Goal: Information Seeking & Learning: Learn about a topic

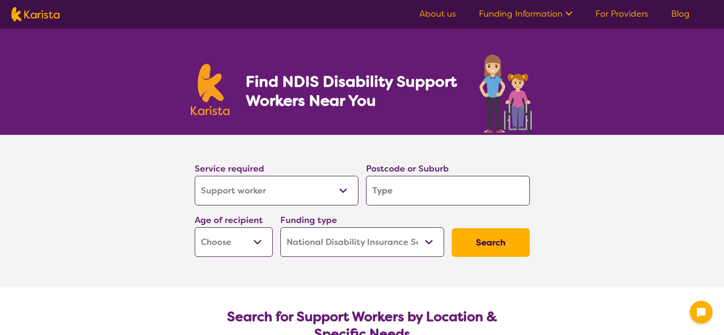
select select "Support worker"
select select "NDIS"
select select "Support worker"
select select "NDIS"
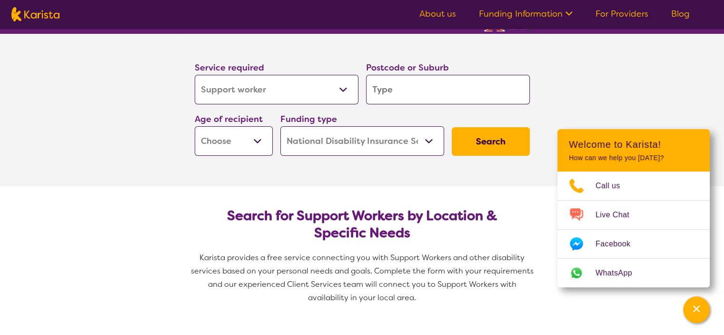
scroll to position [101, 0]
click at [333, 91] on select "Allied Health Assistant Assessment (ADHD or Autism) Behaviour support Counselli…" at bounding box center [277, 90] width 164 height 30
select select "NDIS Support Coordination"
click at [195, 75] on select "Allied Health Assistant Assessment (ADHD or Autism) Behaviour support Counselli…" at bounding box center [277, 90] width 164 height 30
select select "NDIS Support Coordination"
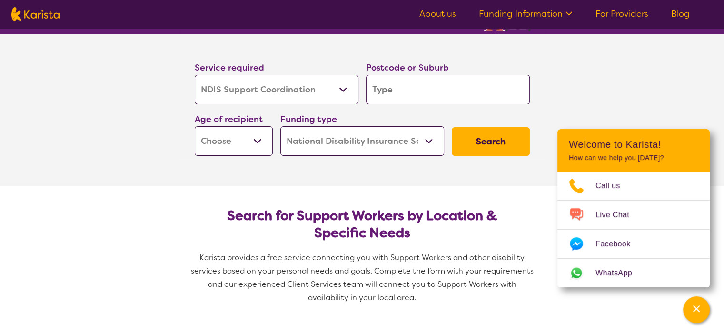
click at [398, 93] on input "search" at bounding box center [448, 90] width 164 height 30
type input "2770"
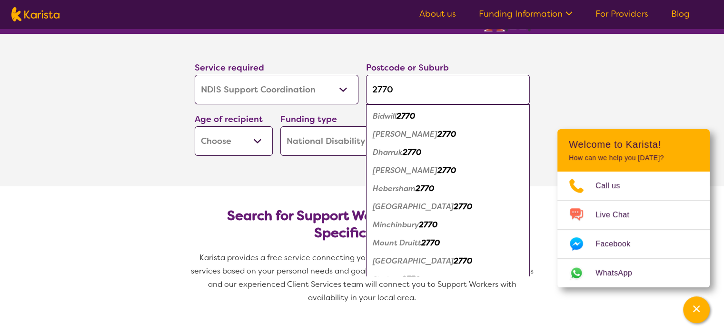
click at [397, 133] on em "Blackett" at bounding box center [405, 134] width 65 height 10
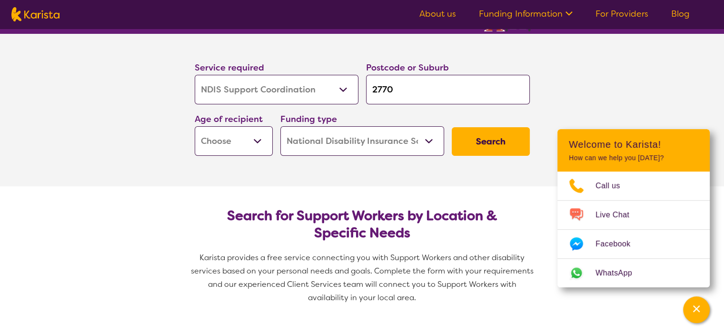
click at [249, 149] on select "Early Childhood - 0 to 9 Child - 10 to 11 Adolescent - 12 to 17 Adult - 18 to 6…" at bounding box center [234, 141] width 78 height 30
select select "AD"
click at [195, 126] on select "Early Childhood - 0 to 9 Child - 10 to 11 Adolescent - 12 to 17 Adult - 18 to 6…" at bounding box center [234, 141] width 78 height 30
select select "AD"
click at [431, 144] on select "Home Care Package (HCP) National Disability Insurance Scheme (NDIS) I don't know" at bounding box center [362, 141] width 164 height 30
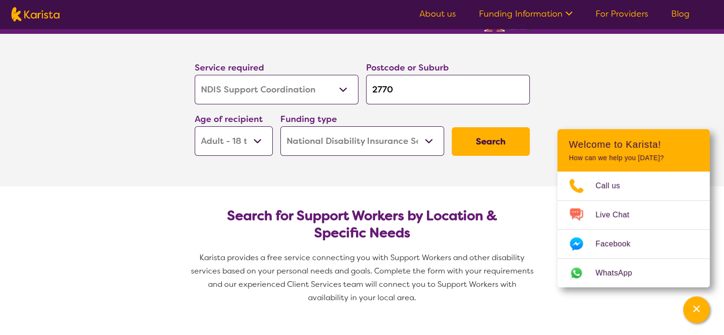
click at [280, 126] on select "Home Care Package (HCP) National Disability Insurance Scheme (NDIS) I don't know" at bounding box center [362, 141] width 164 height 30
click at [496, 142] on button "Search" at bounding box center [491, 141] width 78 height 29
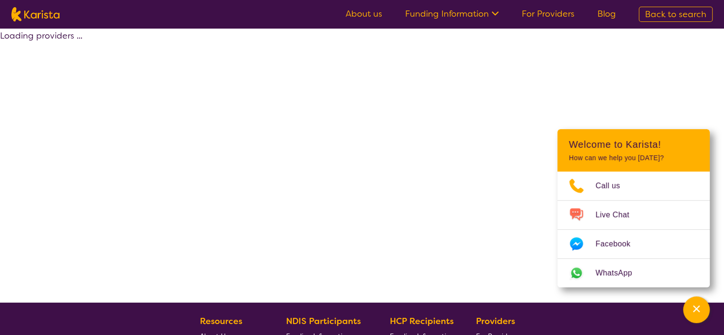
select select "by_score"
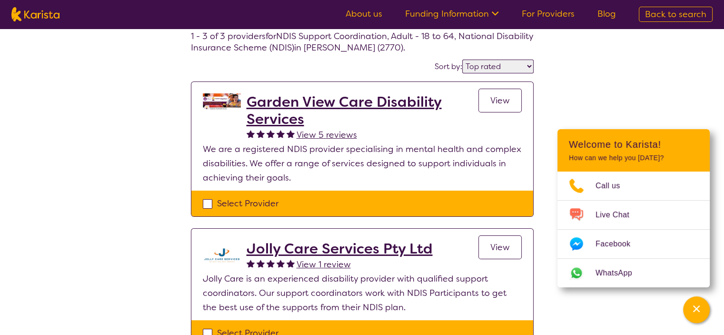
scroll to position [51, 0]
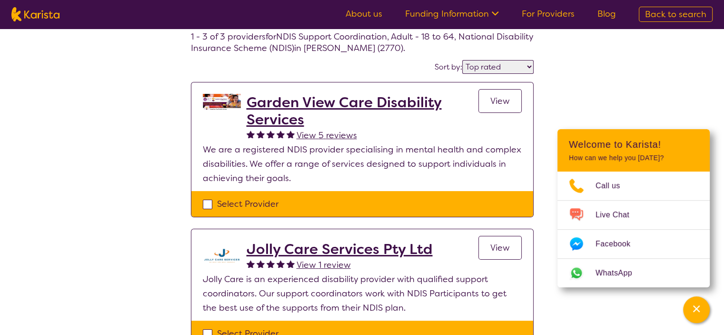
click at [362, 104] on h2 "Garden View Care Disability Services" at bounding box center [363, 111] width 232 height 34
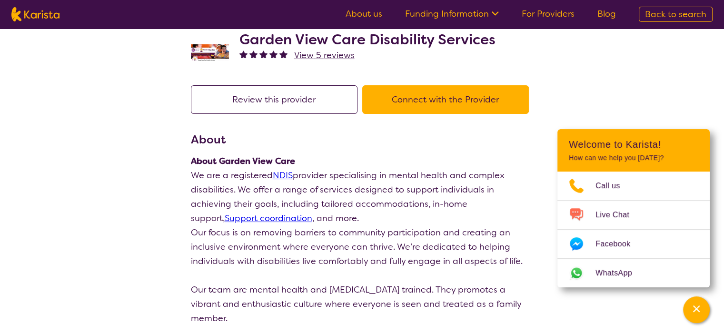
scroll to position [29, 0]
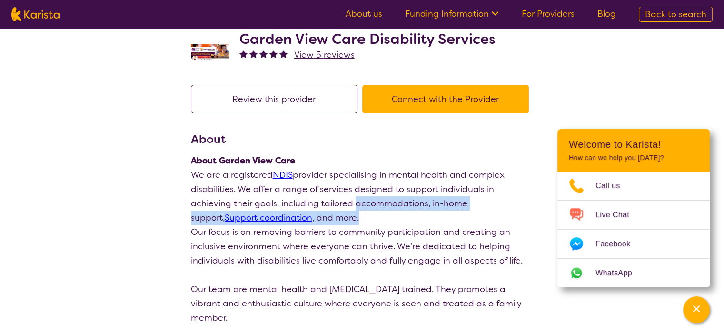
drag, startPoint x: 309, startPoint y: 202, endPoint x: 347, endPoint y: 220, distance: 42.0
click at [347, 220] on p "We are a registered NDIS provider specialising in mental health and complex dis…" at bounding box center [362, 196] width 343 height 57
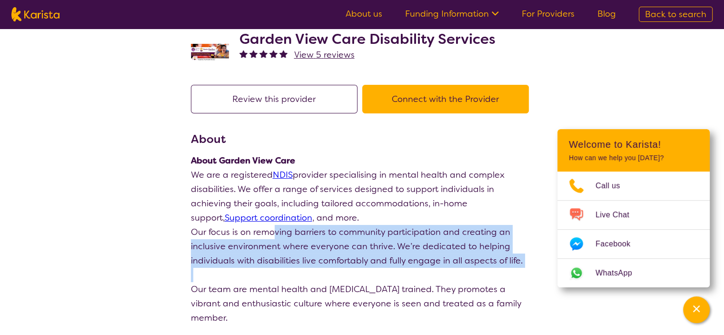
drag, startPoint x: 275, startPoint y: 228, endPoint x: 327, endPoint y: 272, distance: 68.2
click at [327, 272] on p at bounding box center [362, 275] width 343 height 14
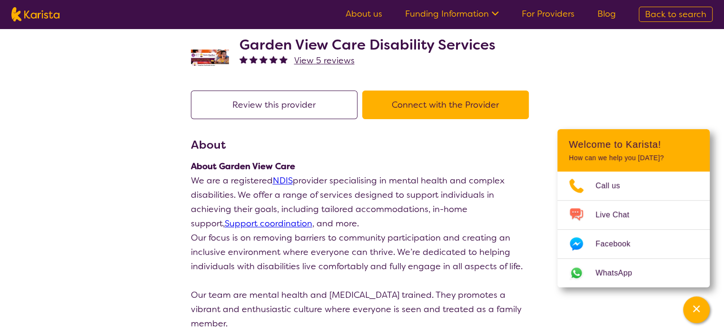
scroll to position [0, 0]
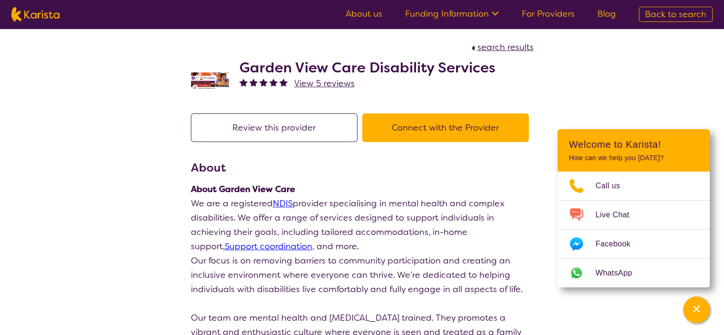
click at [322, 121] on button "Review this provider" at bounding box center [274, 127] width 167 height 29
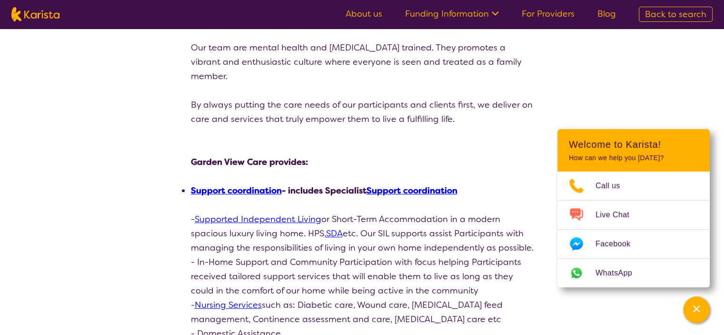
scroll to position [270, 0]
click at [250, 190] on link "Support coordination" at bounding box center [236, 190] width 91 height 11
click at [456, 239] on p "- Supported Independent Living or Short-Term Accommodation in a modern spacious…" at bounding box center [362, 233] width 343 height 43
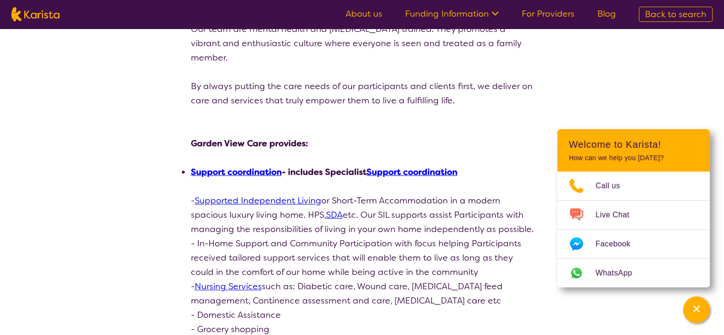
scroll to position [0, 0]
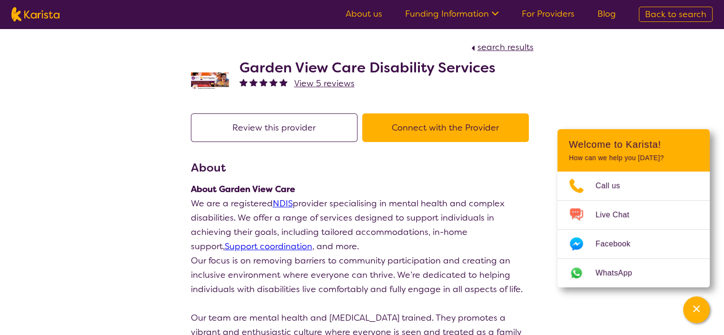
click at [445, 188] on p "About Garden View Care" at bounding box center [362, 189] width 343 height 14
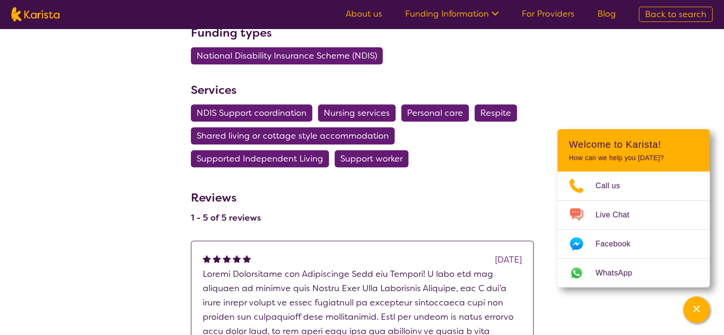
scroll to position [688, 0]
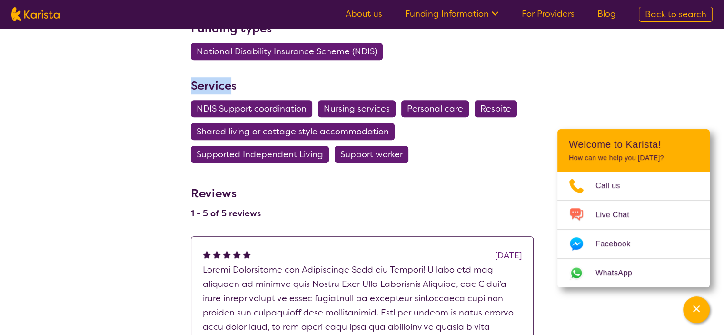
drag, startPoint x: 192, startPoint y: 84, endPoint x: 234, endPoint y: 91, distance: 42.4
click at [234, 91] on h3 "Services" at bounding box center [362, 85] width 343 height 17
drag, startPoint x: 240, startPoint y: 87, endPoint x: 180, endPoint y: 87, distance: 60.0
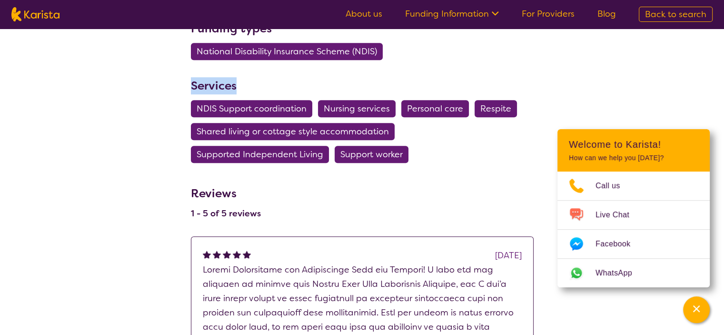
click at [213, 85] on h3 "Services" at bounding box center [362, 85] width 343 height 17
drag, startPoint x: 235, startPoint y: 85, endPoint x: 192, endPoint y: 85, distance: 42.9
click at [192, 85] on h3 "Services" at bounding box center [362, 85] width 343 height 17
drag, startPoint x: 192, startPoint y: 86, endPoint x: 246, endPoint y: 84, distance: 53.4
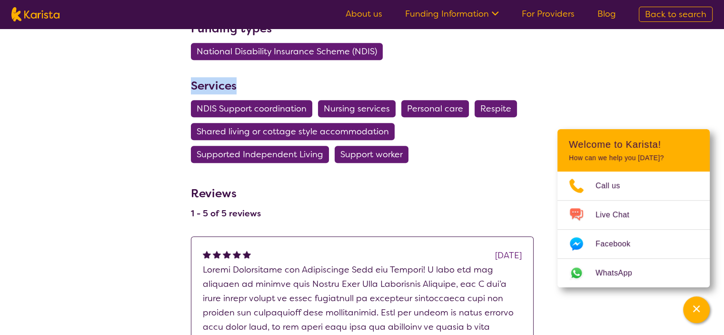
click at [246, 84] on h3 "Services" at bounding box center [362, 85] width 343 height 17
drag, startPoint x: 240, startPoint y: 85, endPoint x: 185, endPoint y: 87, distance: 55.3
drag, startPoint x: 185, startPoint y: 87, endPoint x: 192, endPoint y: 86, distance: 7.2
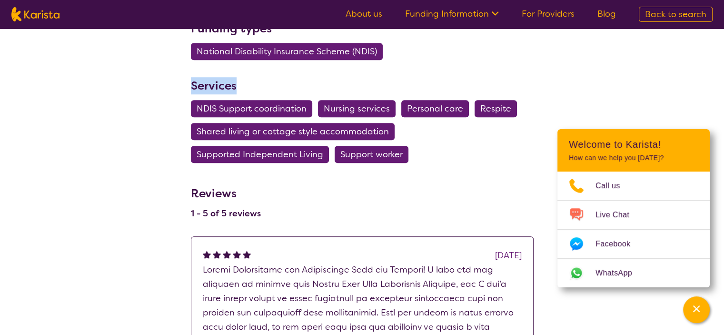
click at [192, 86] on h3 "Services" at bounding box center [362, 85] width 343 height 17
click at [233, 80] on h3 "Services" at bounding box center [362, 85] width 343 height 17
drag, startPoint x: 237, startPoint y: 85, endPoint x: 185, endPoint y: 87, distance: 51.5
click at [191, 85] on h3 "Services" at bounding box center [362, 85] width 343 height 17
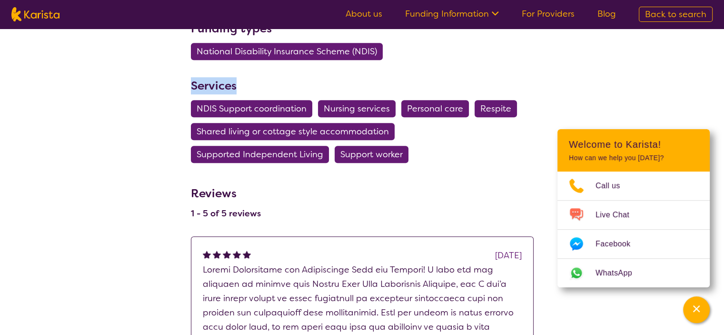
drag, startPoint x: 190, startPoint y: 85, endPoint x: 239, endPoint y: 89, distance: 49.2
click at [239, 89] on h3 "Services" at bounding box center [362, 85] width 343 height 17
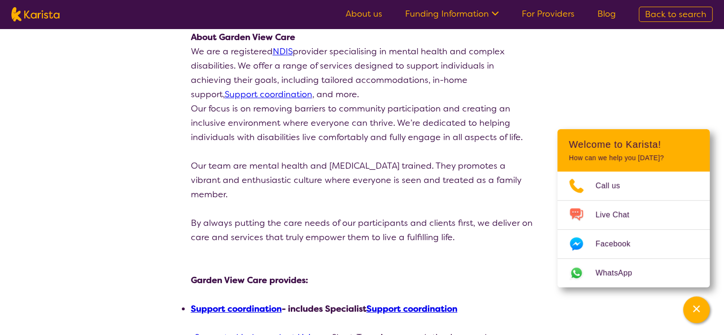
scroll to position [180, 0]
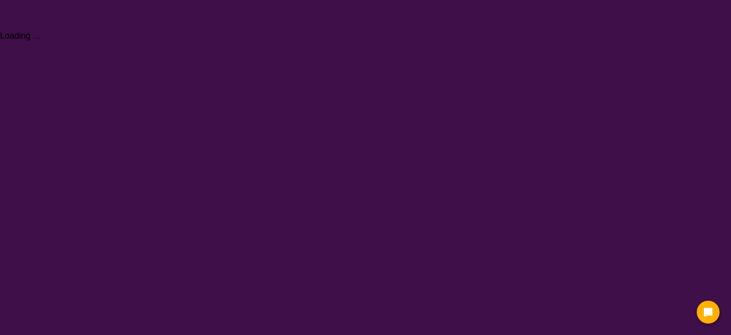
select select "NDIS Support Coordination"
select select "AD"
select select "NDIS"
select select "NDIS Support Coordination"
select select "AD"
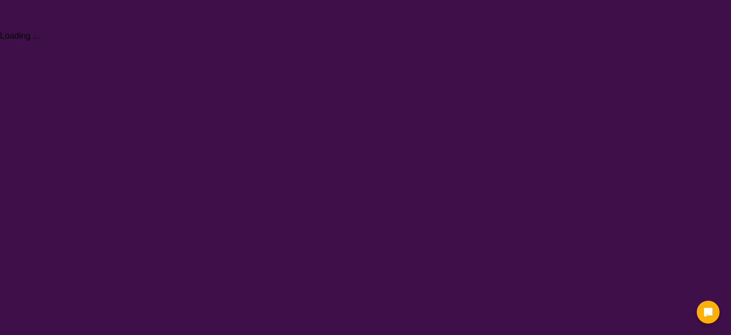
select select "NDIS"
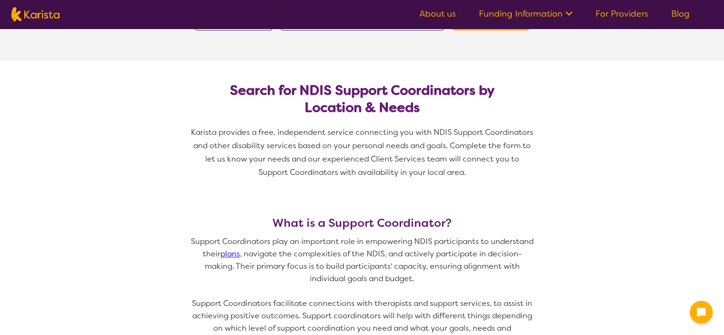
scroll to position [235, 0]
